Goal: Use online tool/utility: Utilize a website feature to perform a specific function

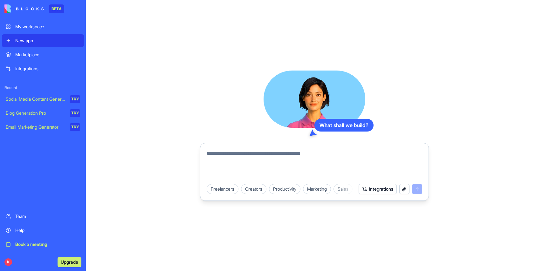
click at [246, 160] on textarea at bounding box center [315, 165] width 216 height 31
type textarea "**********"
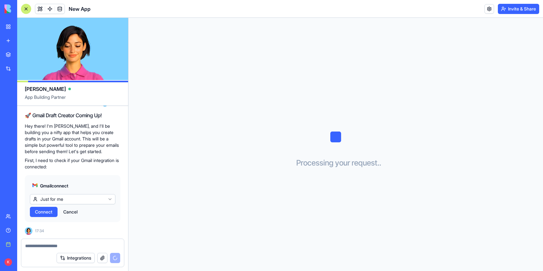
scroll to position [96, 0]
click at [40, 211] on span "Connect" at bounding box center [43, 212] width 17 height 6
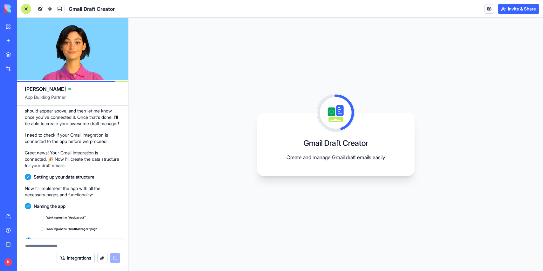
scroll to position [202, 0]
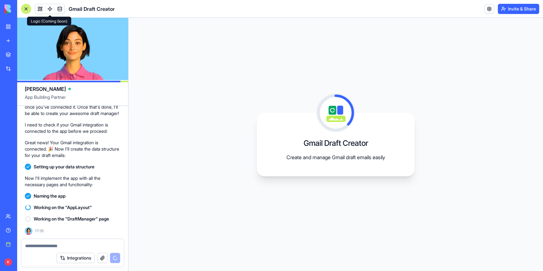
click at [49, 8] on link at bounding box center [50, 9] width 10 height 10
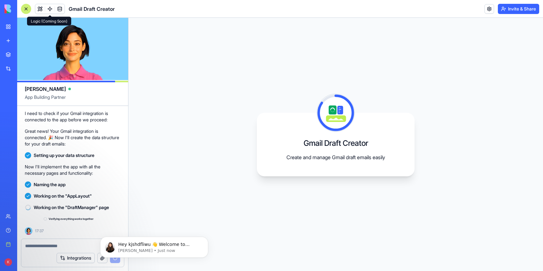
scroll to position [213, 0]
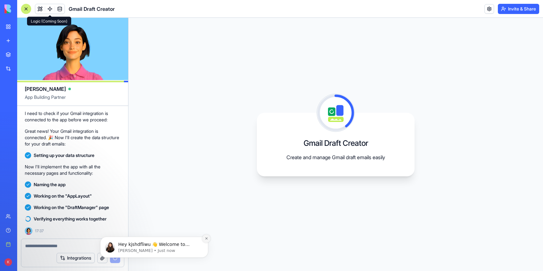
click at [206, 238] on icon "Dismiss notification" at bounding box center [206, 239] width 2 height 2
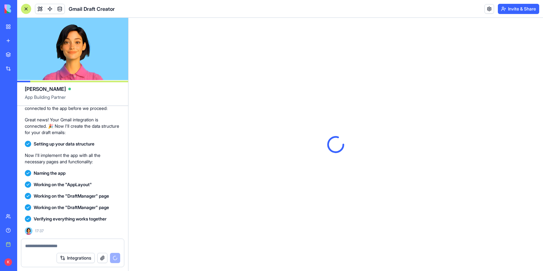
scroll to position [0, 0]
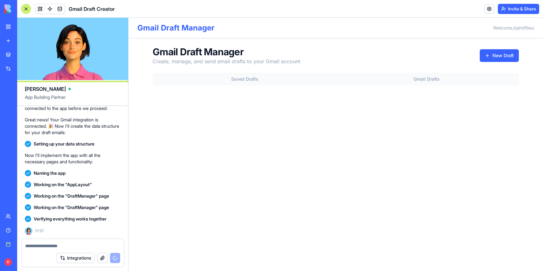
scroll to position [328, 0]
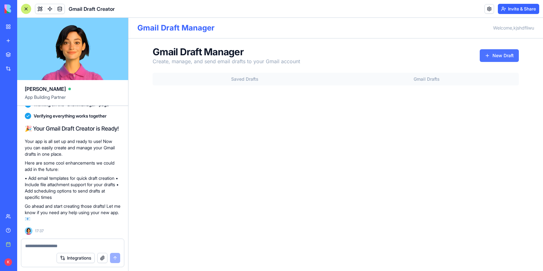
click at [502, 57] on button "New Draft" at bounding box center [499, 55] width 39 height 13
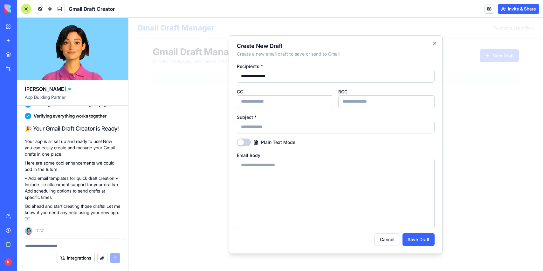
type input "**********"
type input "*******"
type button "on"
type textarea "********"
click at [418, 239] on button "Save Draft" at bounding box center [419, 239] width 32 height 13
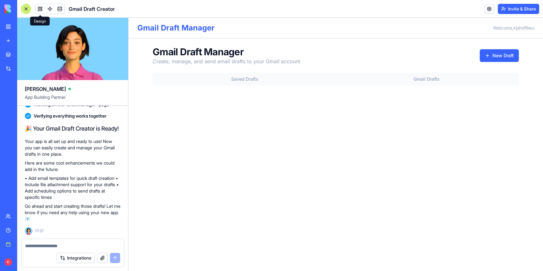
click at [40, 8] on button at bounding box center [40, 9] width 10 height 10
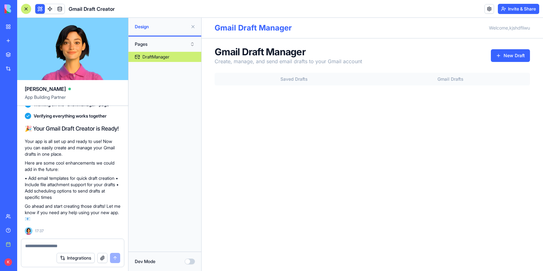
click at [192, 261] on button "Dev Mode" at bounding box center [190, 262] width 10 height 6
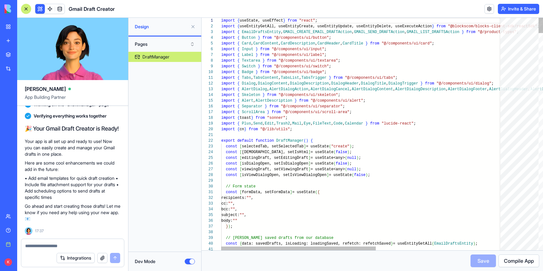
scroll to position [29, 0]
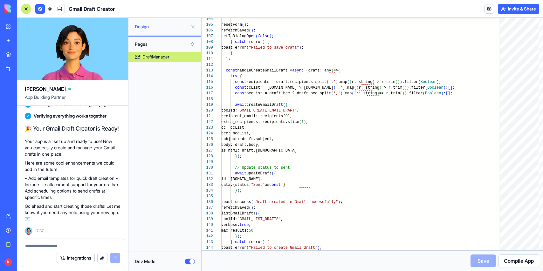
type button "on"
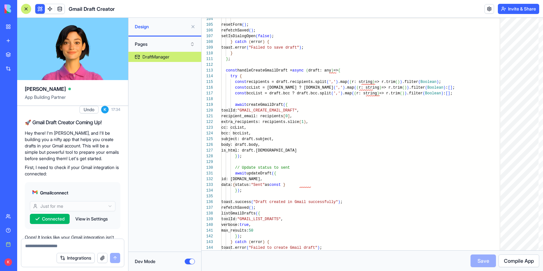
scroll to position [0, 0]
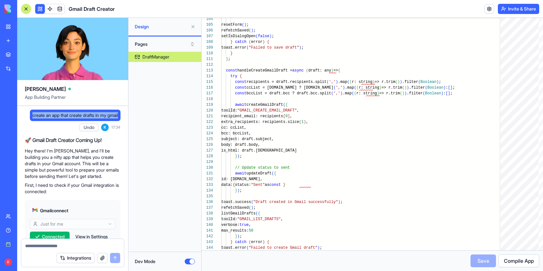
drag, startPoint x: 27, startPoint y: 114, endPoint x: 47, endPoint y: 121, distance: 20.9
click at [47, 119] on span "create an app that create drafts in my gmail" at bounding box center [75, 115] width 86 height 6
copy span "create an app that create drafts in my gmail"
click at [491, 7] on link at bounding box center [490, 9] width 10 height 10
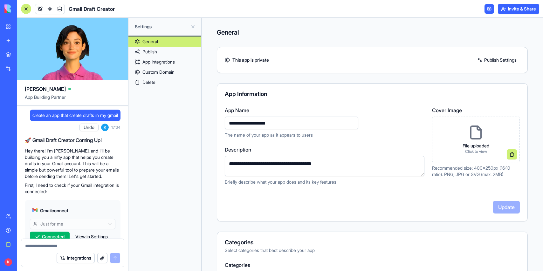
click at [162, 83] on link "Delete" at bounding box center [164, 82] width 73 height 10
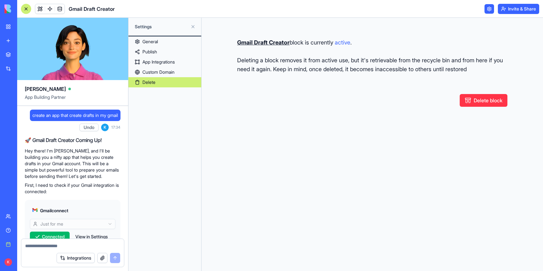
click at [487, 100] on button "Delete block" at bounding box center [484, 100] width 48 height 13
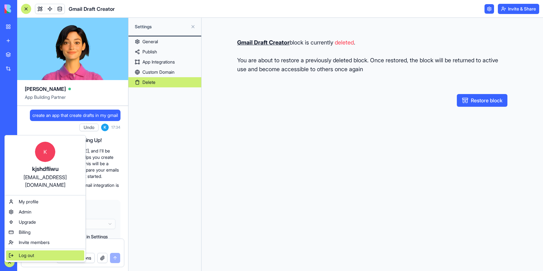
click at [31, 253] on span "Log out" at bounding box center [26, 256] width 15 height 6
